Goal: Find specific page/section: Find specific page/section

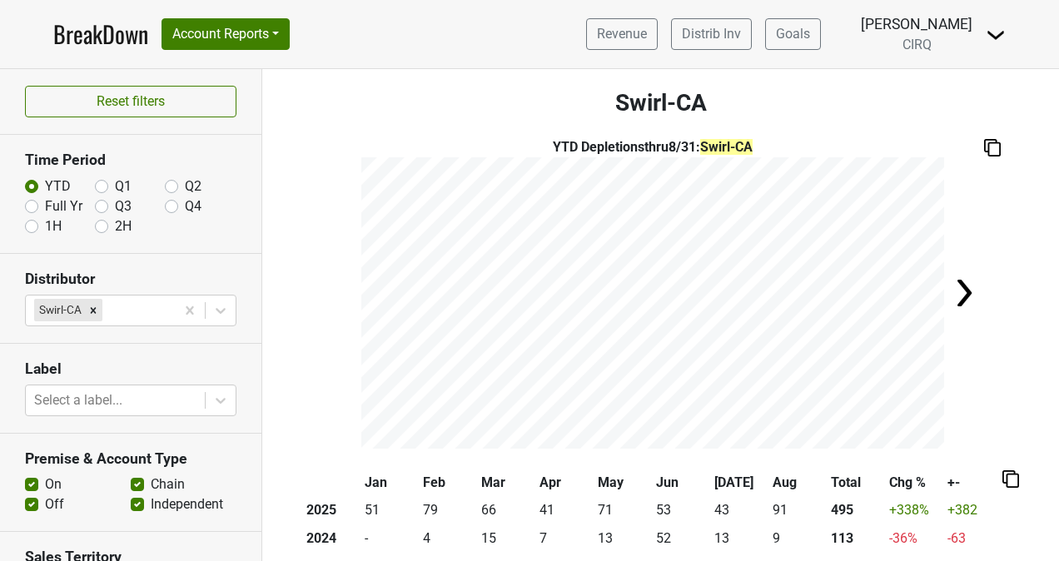
scroll to position [60, 0]
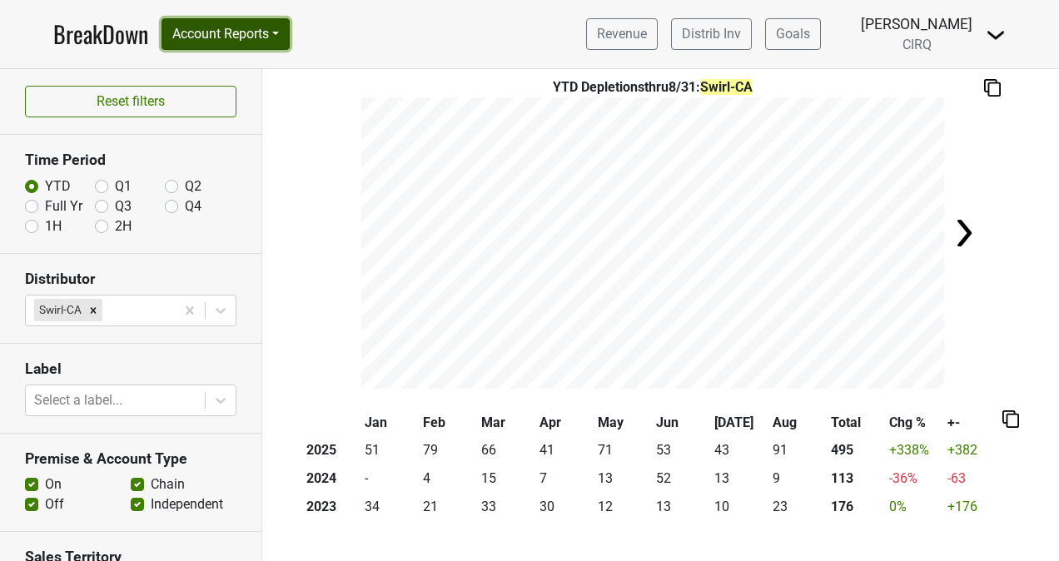
click at [237, 36] on button "Account Reports" at bounding box center [226, 34] width 128 height 32
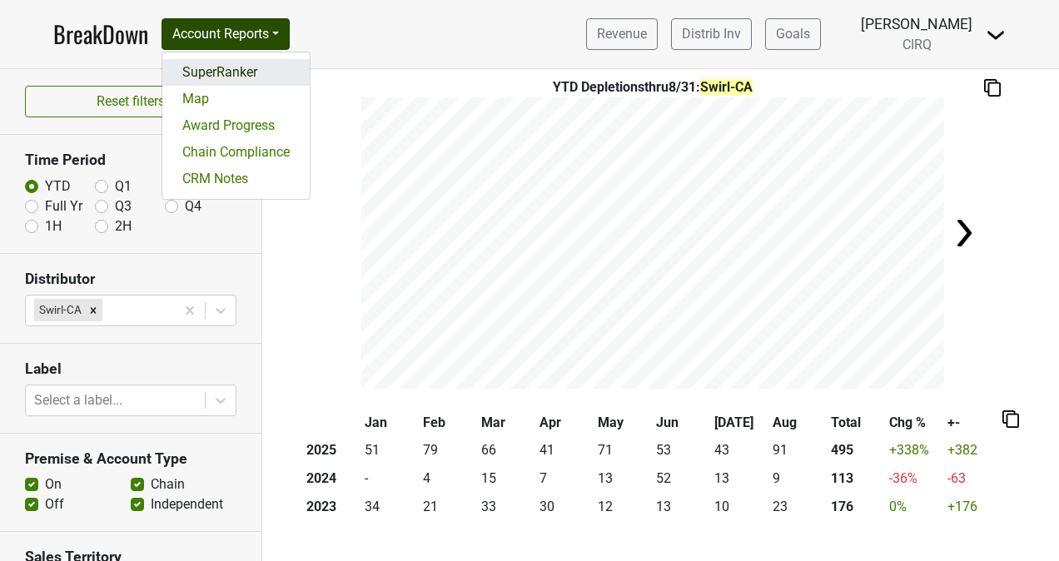
click at [230, 78] on link "SuperRanker" at bounding box center [235, 72] width 147 height 27
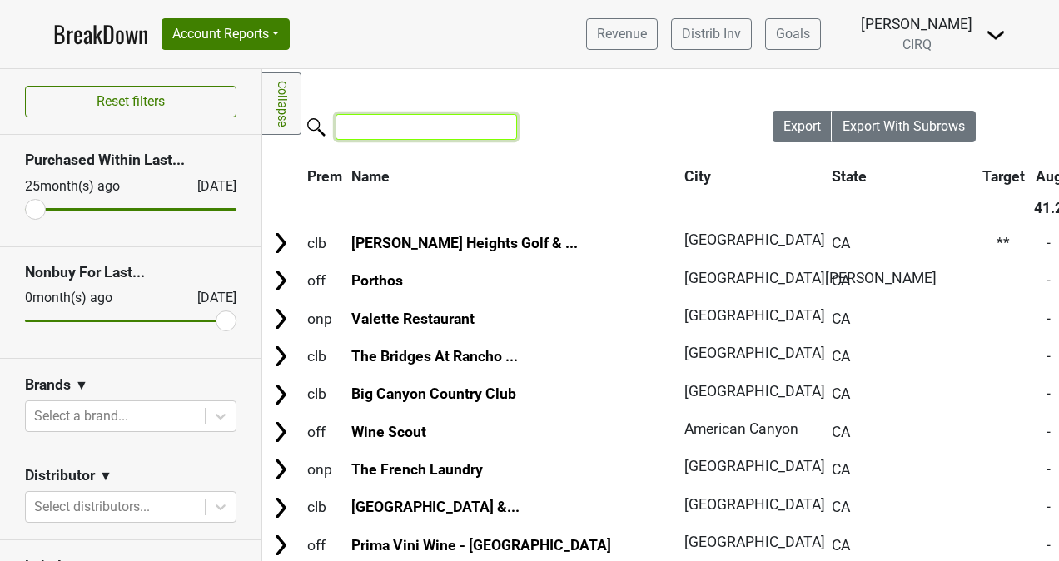
click at [425, 127] on input "search" at bounding box center [427, 127] width 182 height 26
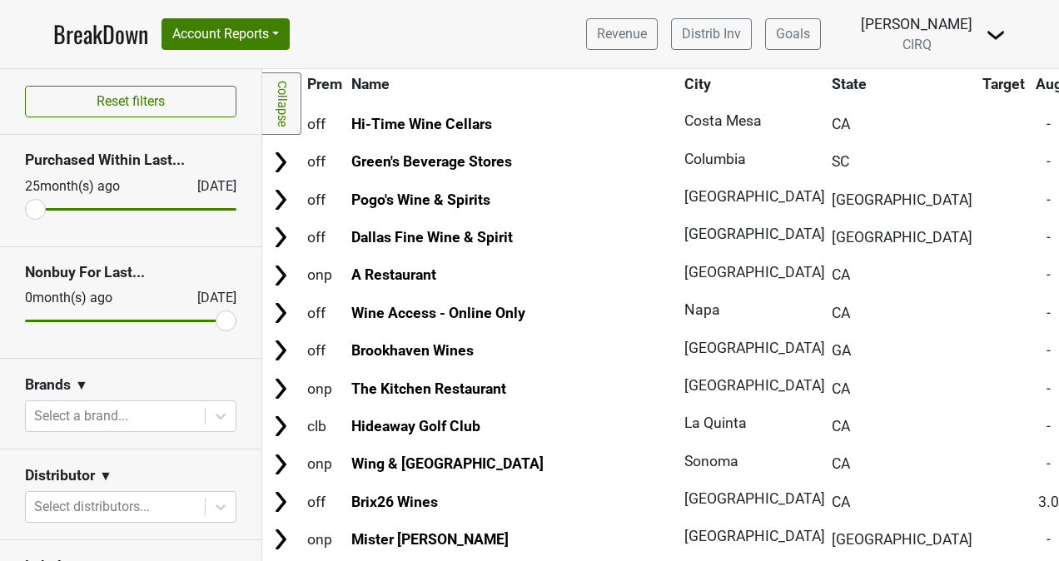
scroll to position [839, 0]
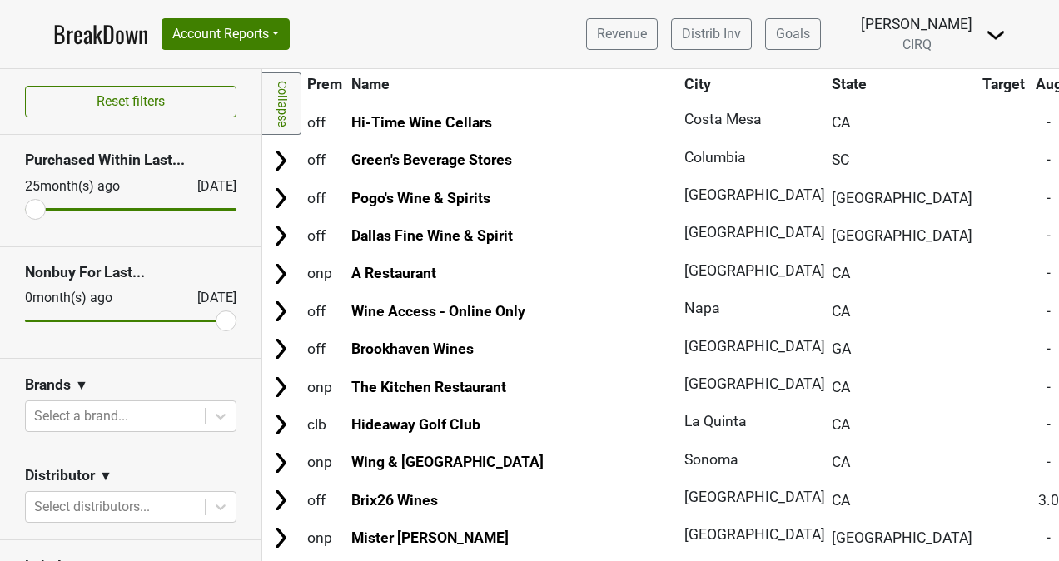
type input "le"
click at [138, 46] on link "BreakDown" at bounding box center [100, 34] width 95 height 35
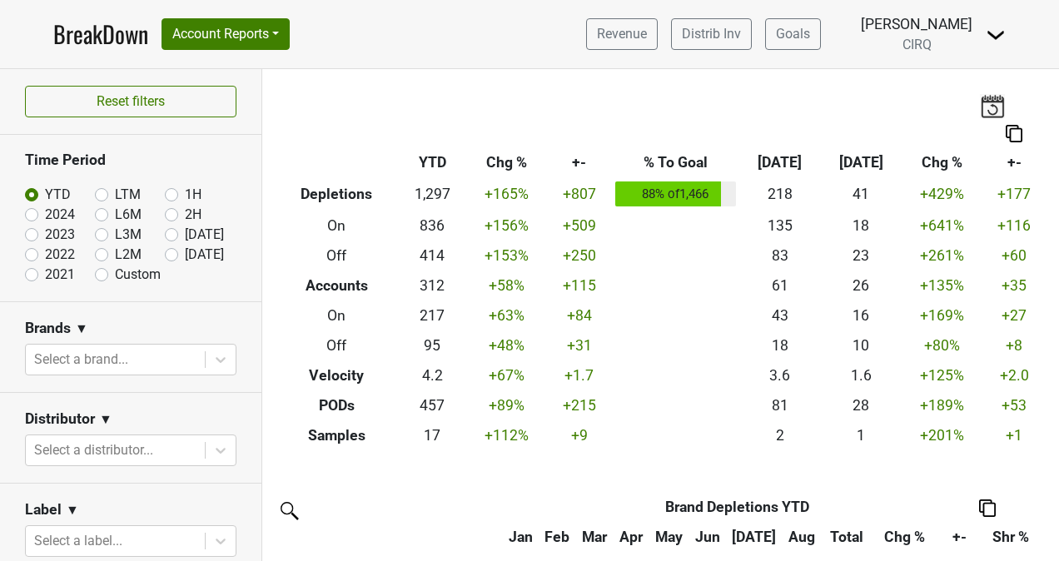
click at [108, 47] on link "BreakDown" at bounding box center [100, 34] width 95 height 35
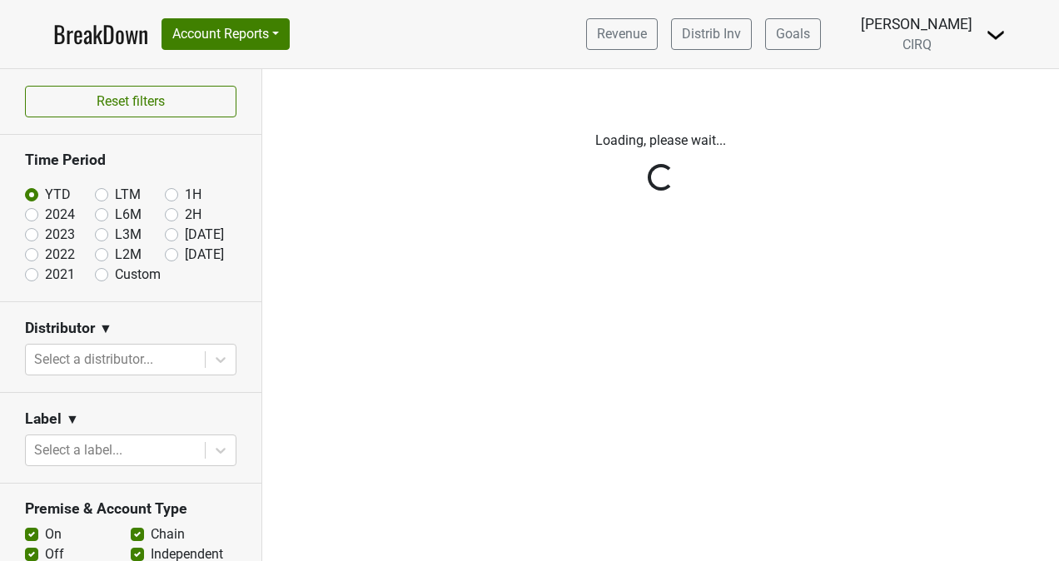
click at [226, 50] on div "BreakDown Account Reports SuperRanker Map Award Progress Chain Compliance CRM N…" at bounding box center [171, 34] width 237 height 35
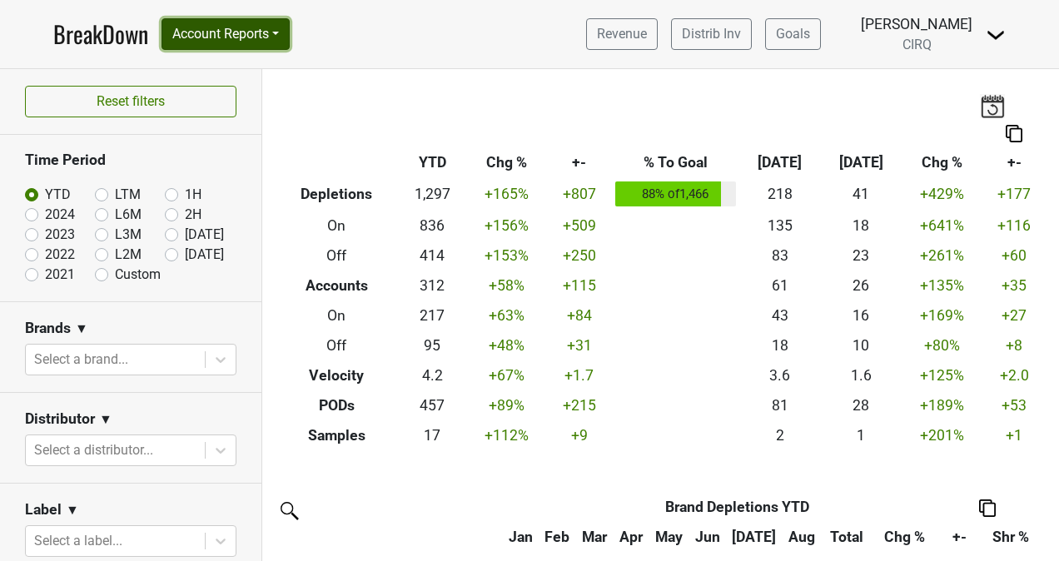
click at [237, 46] on button "Account Reports" at bounding box center [226, 34] width 128 height 32
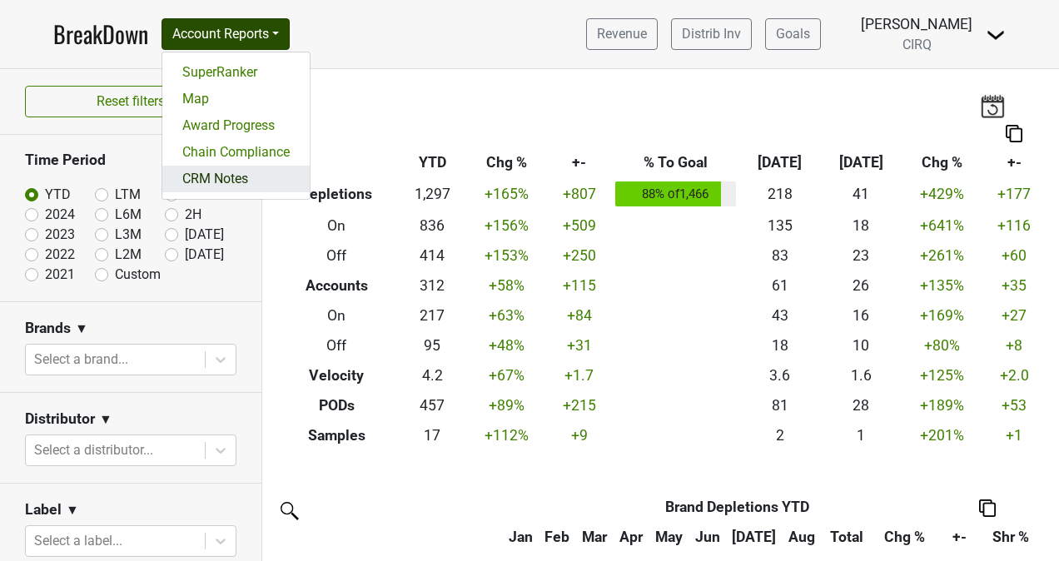
click at [227, 182] on link "CRM Notes" at bounding box center [235, 179] width 147 height 27
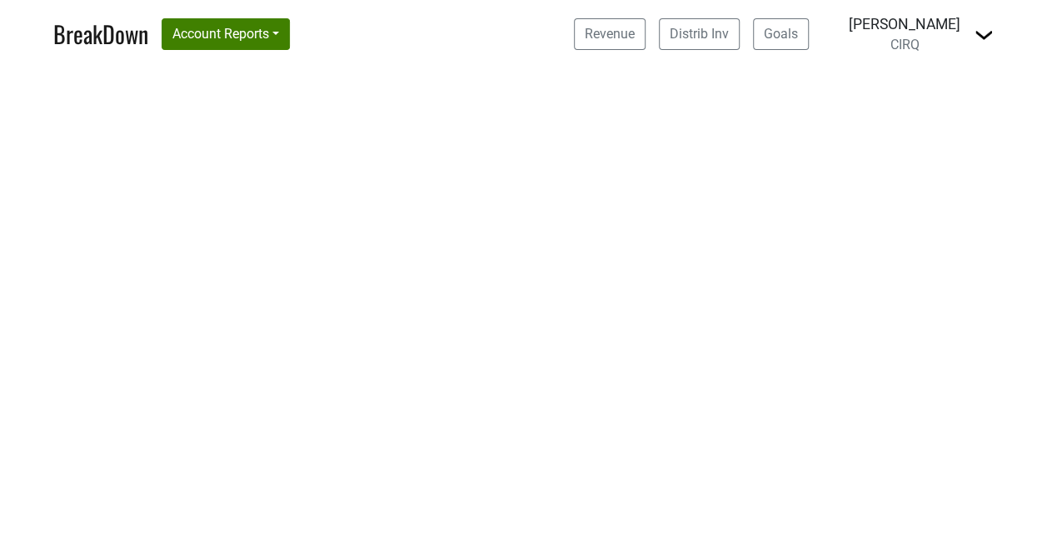
select select "CA"
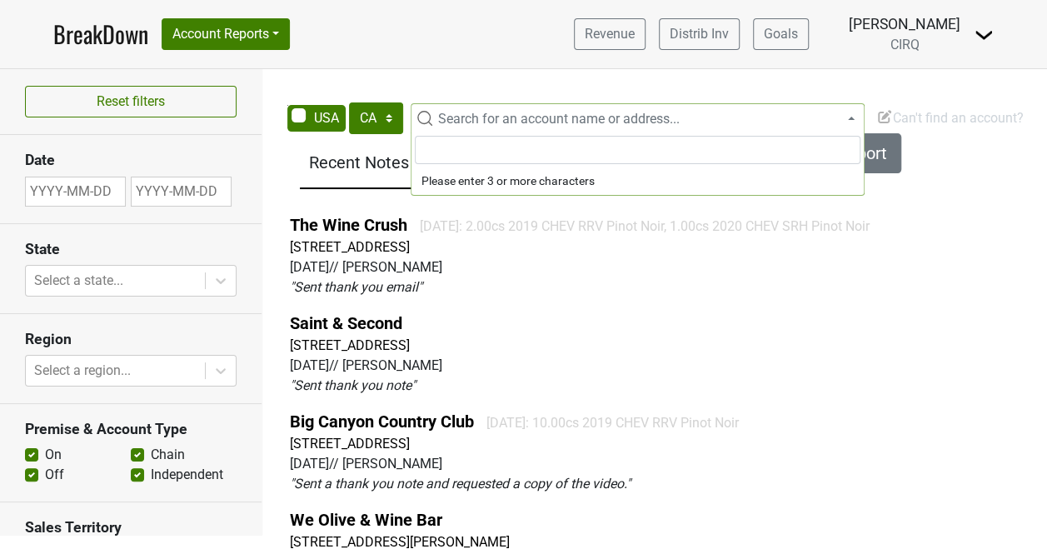
click at [517, 119] on span "Search for an account name or address..." at bounding box center [559, 119] width 242 height 16
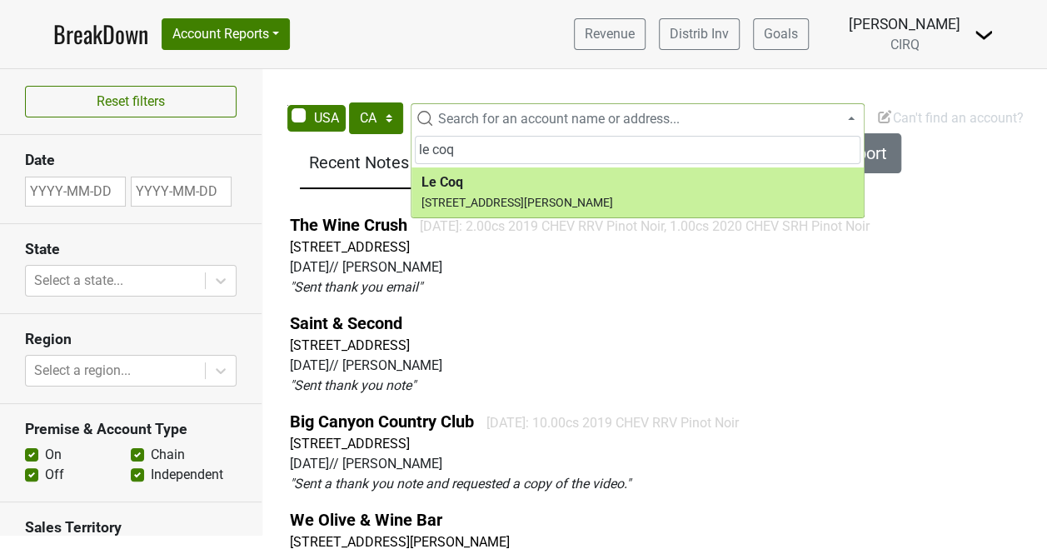
type input "le coq"
select select "124451667"
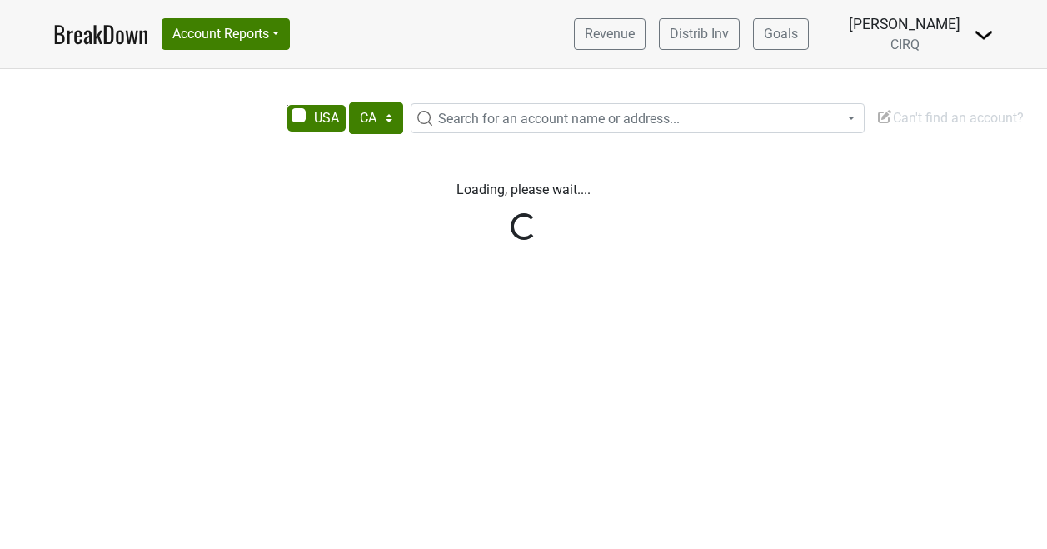
select select "CA"
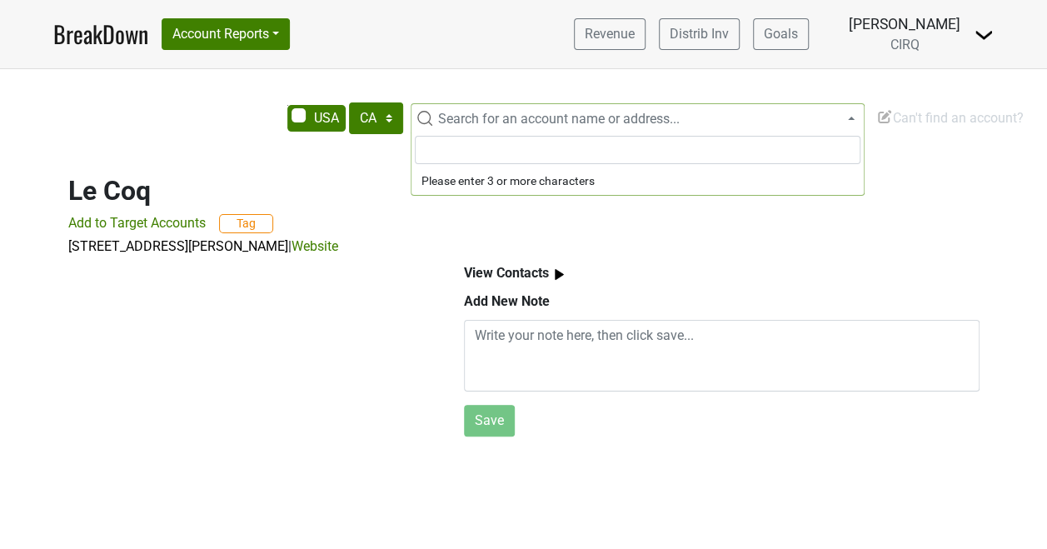
click at [495, 123] on span "Search for an account name or address..." at bounding box center [559, 119] width 242 height 16
type input "haven"
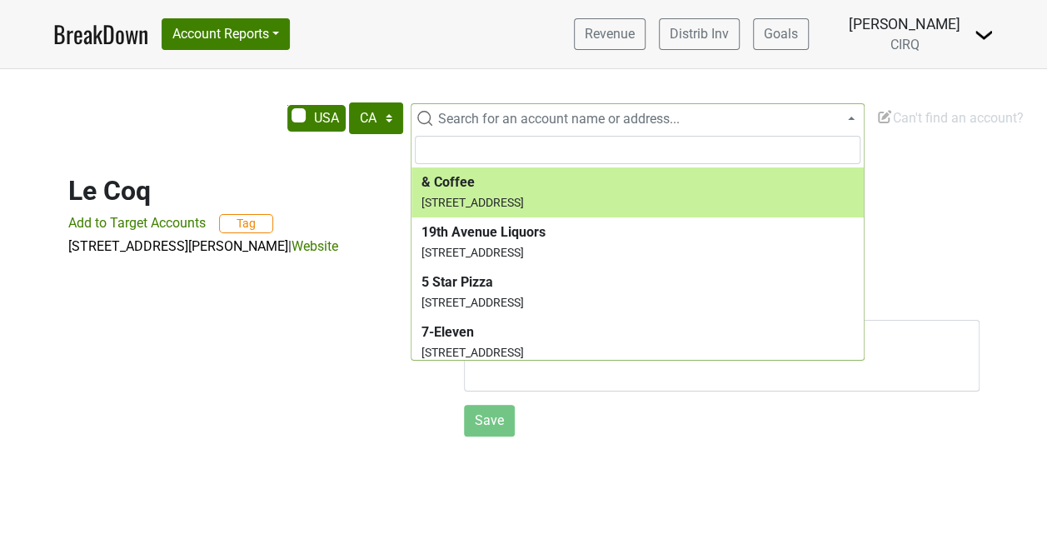
select select "336147"
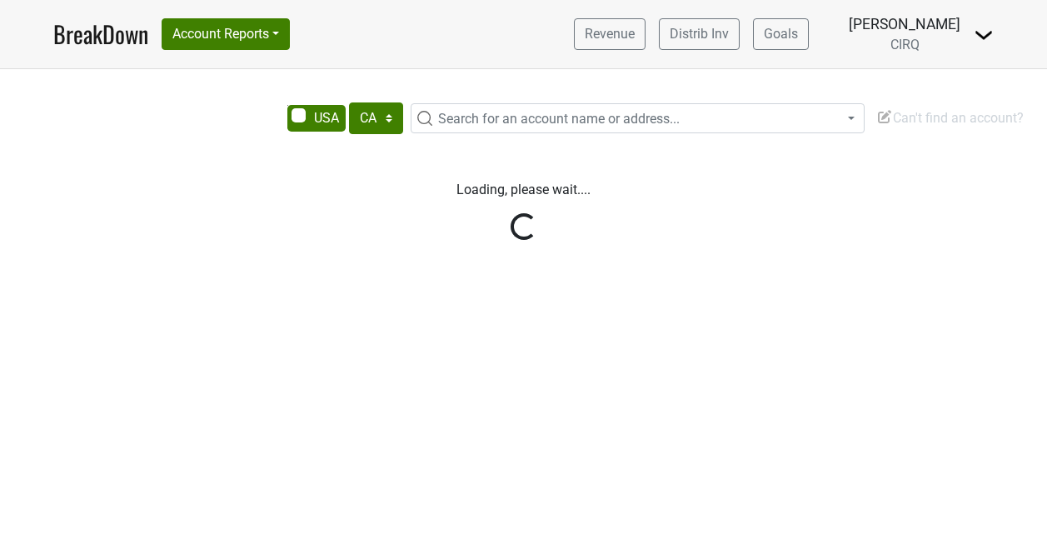
select select "CA"
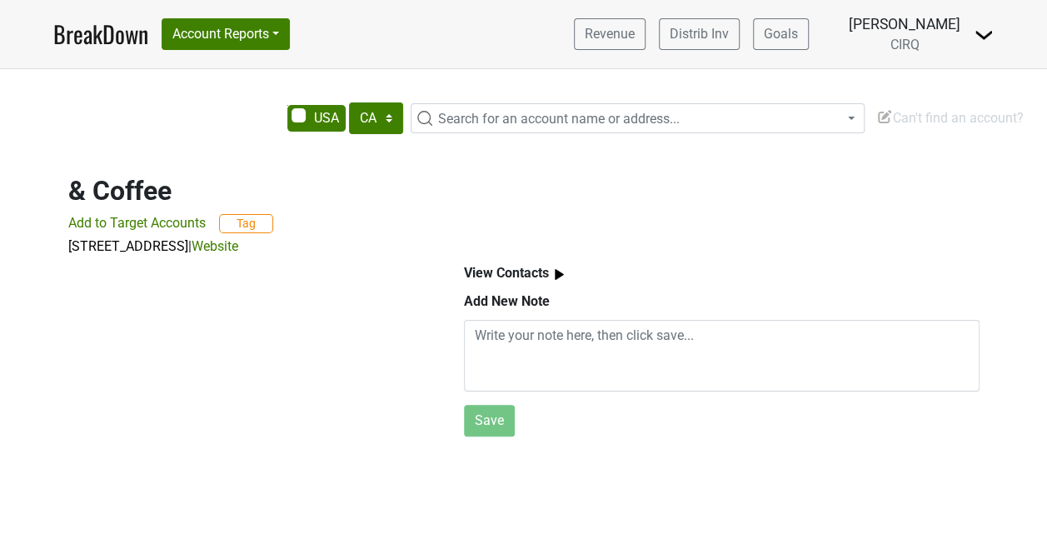
click at [495, 123] on span "Search for an account name or address..." at bounding box center [559, 119] width 242 height 16
drag, startPoint x: 503, startPoint y: 146, endPoint x: 362, endPoint y: 138, distance: 141.0
click at [362, 138] on body "BreakDown Account Reports SuperRanker Map Award Progress Chain Compliance CRM N…" at bounding box center [523, 274] width 1047 height 549
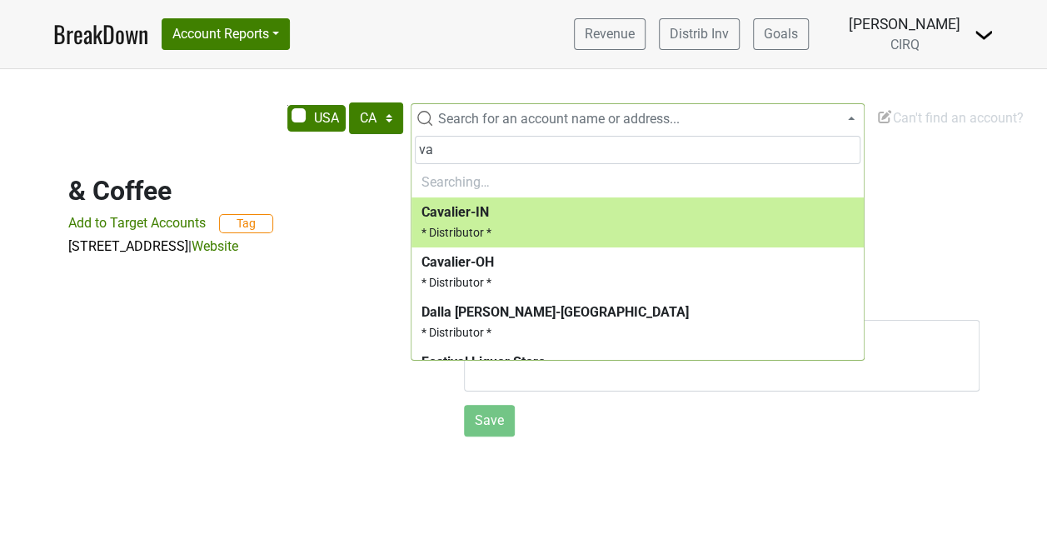
type input "v"
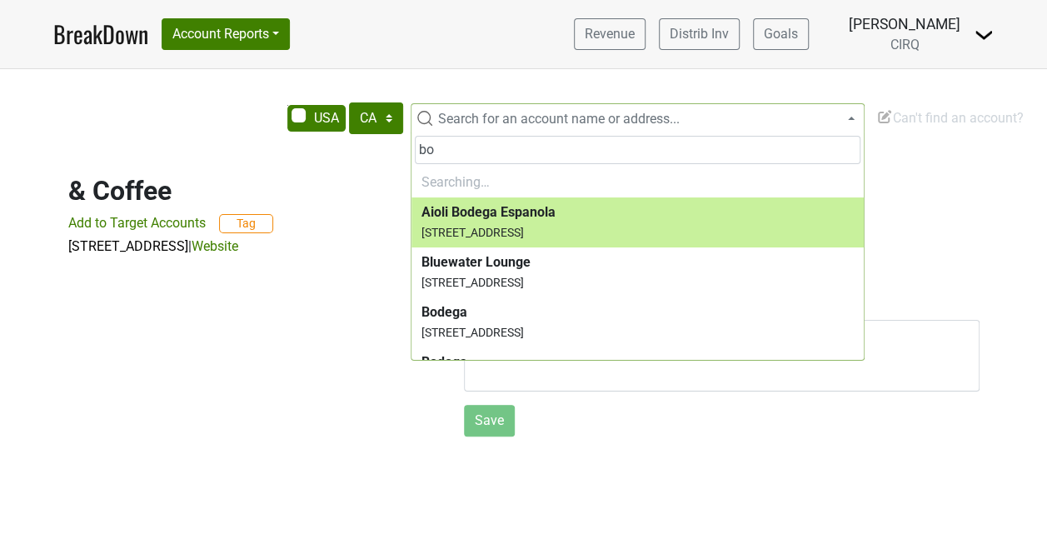
type input "b"
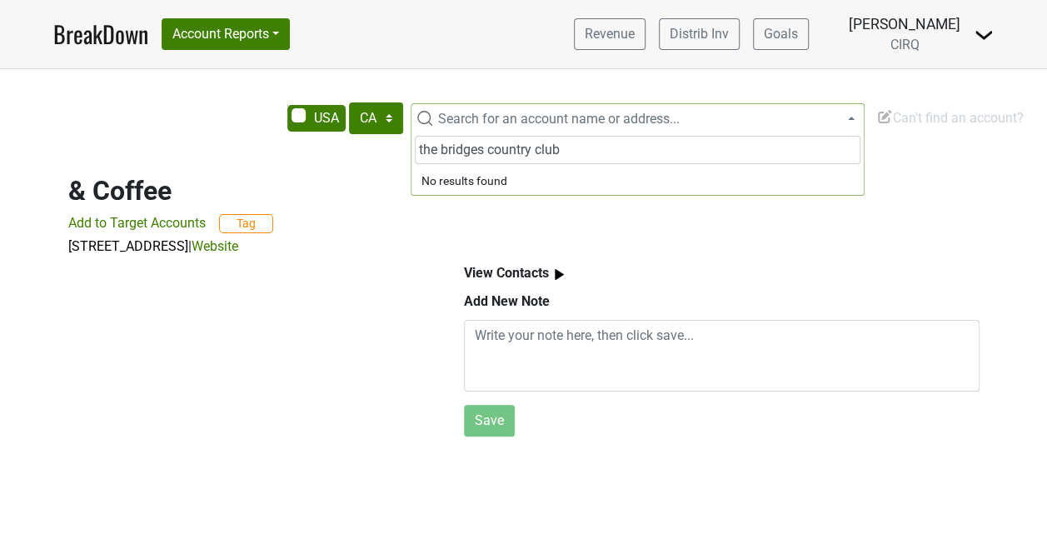
click at [484, 149] on input "the bridges country club" at bounding box center [638, 150] width 446 height 28
type input "the bridges country club"
